Goal: Transaction & Acquisition: Purchase product/service

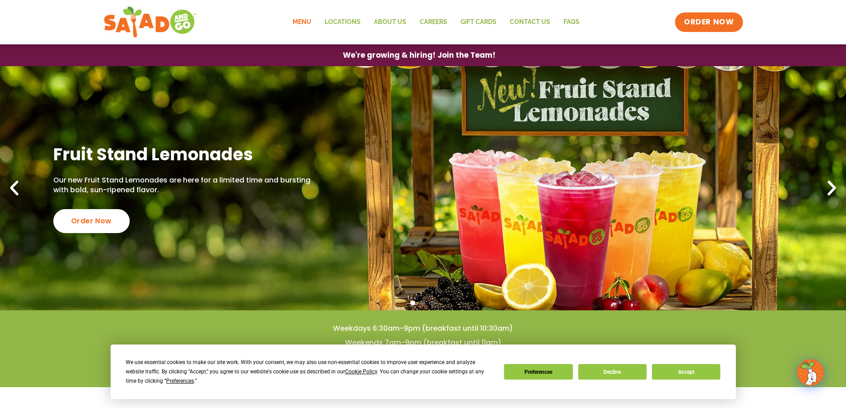
click at [303, 20] on link "Menu" at bounding box center [302, 22] width 32 height 20
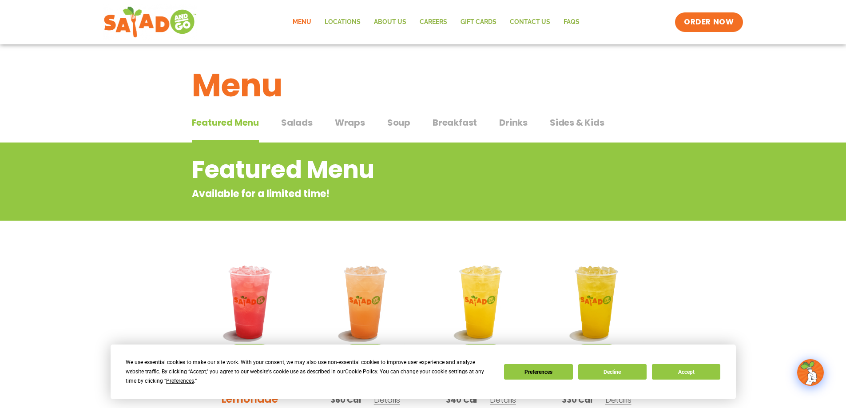
click at [353, 122] on span "Wraps" at bounding box center [350, 122] width 30 height 13
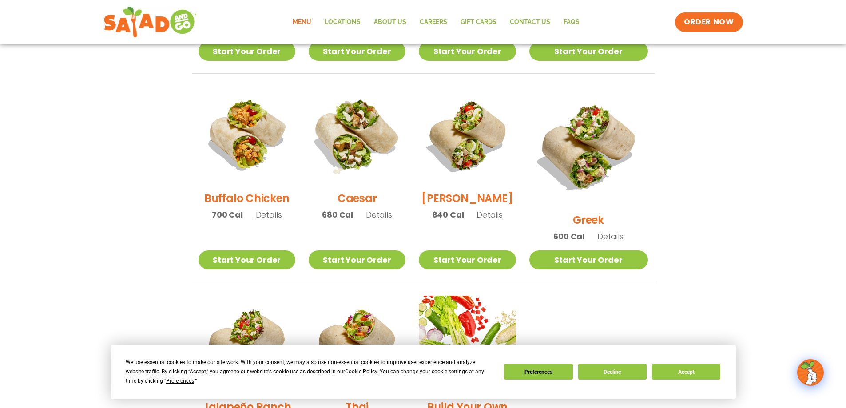
scroll to position [577, 0]
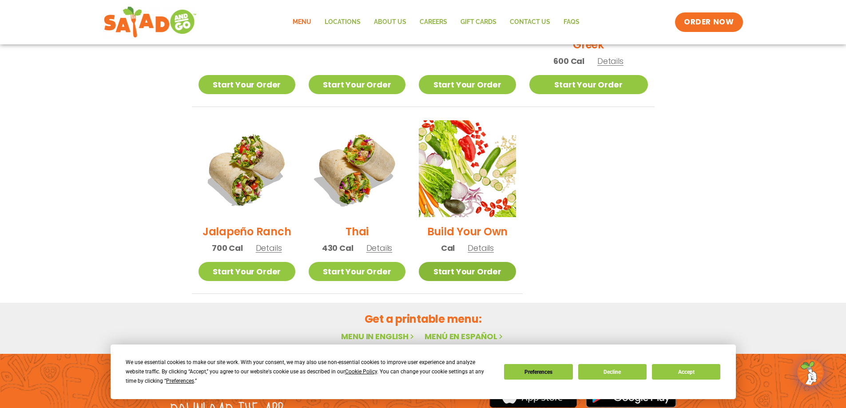
click at [506, 264] on link "Start Your Order" at bounding box center [467, 271] width 97 height 19
